Goal: Information Seeking & Learning: Learn about a topic

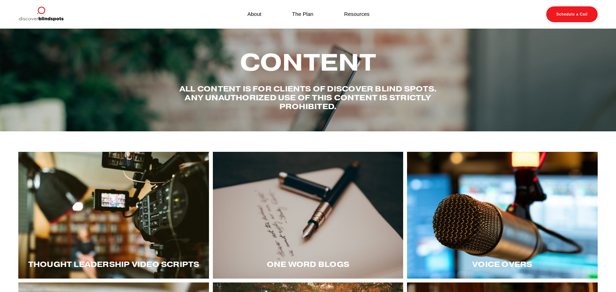
scroll to position [176, 0]
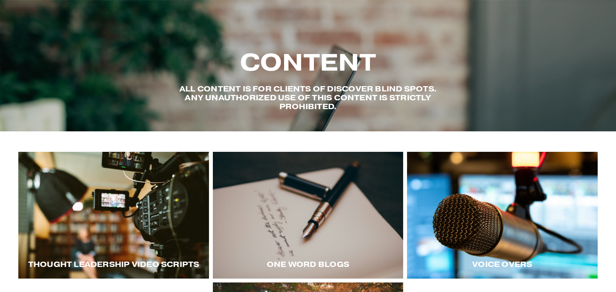
scroll to position [176, 0]
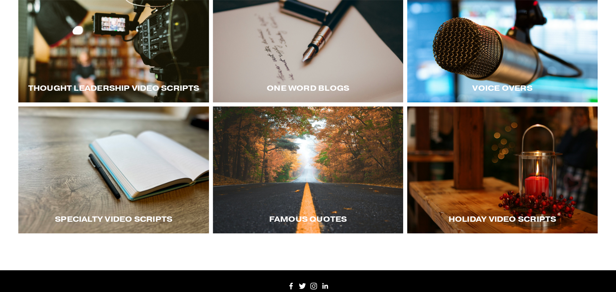
click at [476, 61] on div at bounding box center [502, 39] width 190 height 127
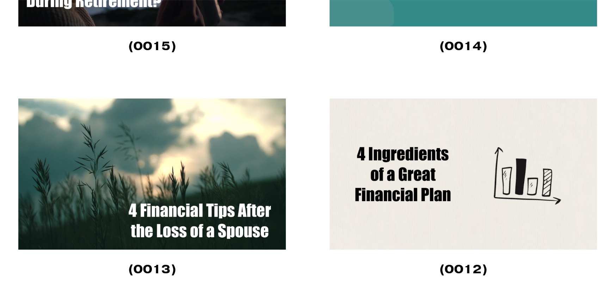
scroll to position [1939, 0]
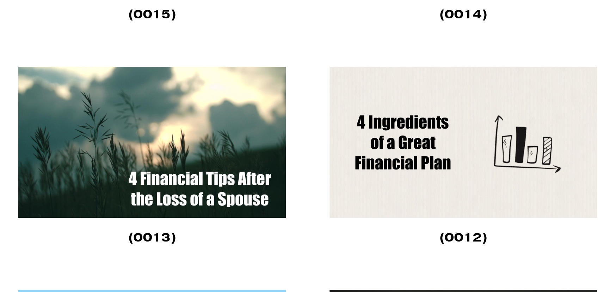
click at [493, 179] on img at bounding box center [464, 142] width 268 height 151
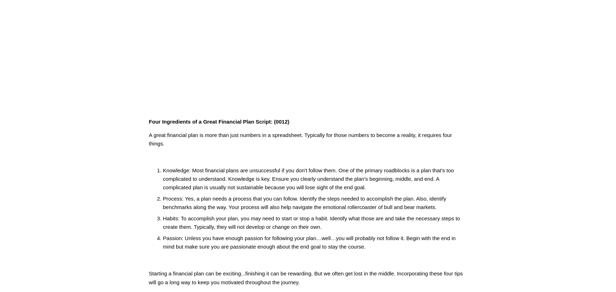
scroll to position [141, 0]
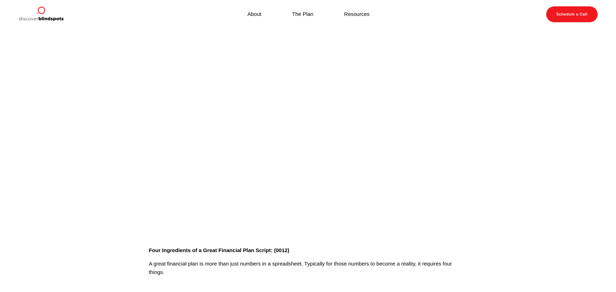
scroll to position [141, 0]
